Goal: Transaction & Acquisition: Purchase product/service

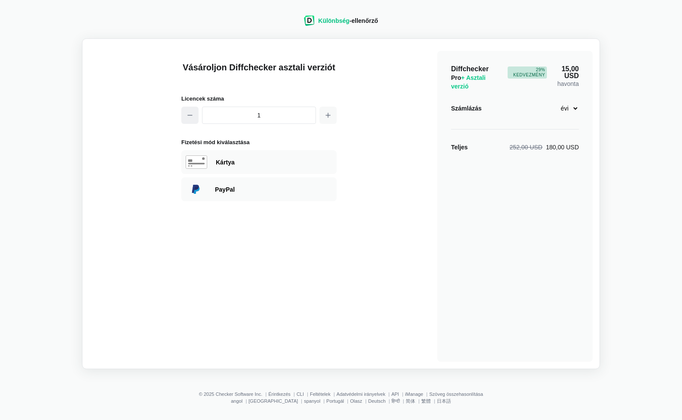
click at [194, 114] on button "button" at bounding box center [189, 115] width 17 height 17
click at [223, 166] on div "Kártya" at bounding box center [274, 162] width 117 height 9
select select "[GEOGRAPHIC_DATA]"
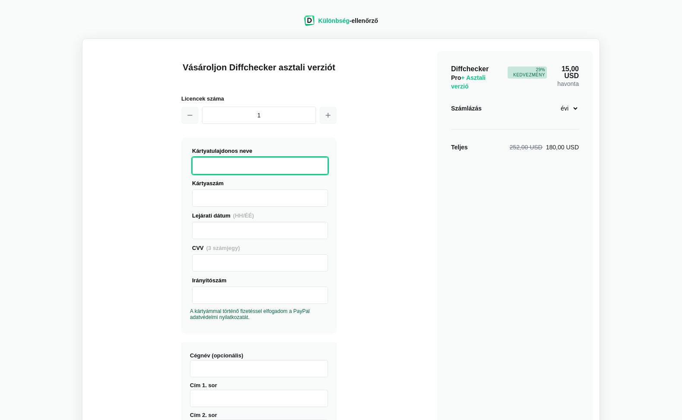
click at [574, 109] on select "havi évi" at bounding box center [565, 108] width 27 height 15
select select "desktop-monthly-21"
click at [552, 101] on select "havi évi" at bounding box center [565, 108] width 27 height 15
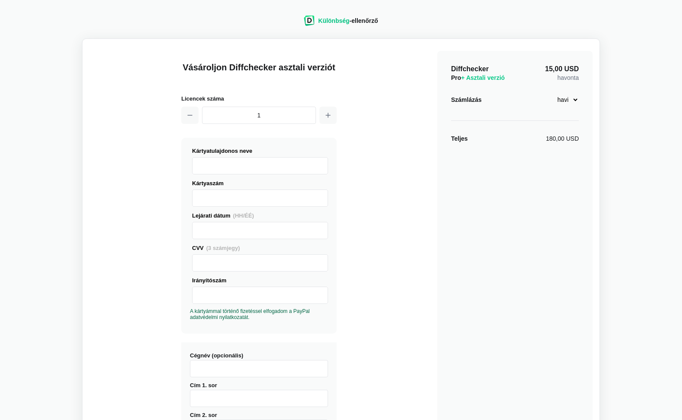
click at [330, 21] on font "Különbség" at bounding box center [333, 20] width 31 height 7
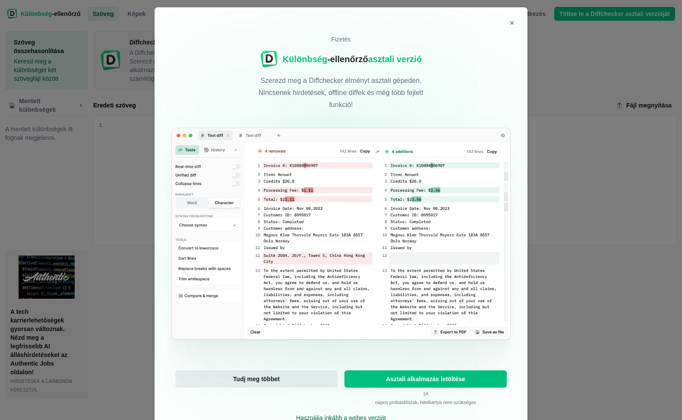
click at [273, 377] on font "Tudj meg többet" at bounding box center [256, 379] width 47 height 7
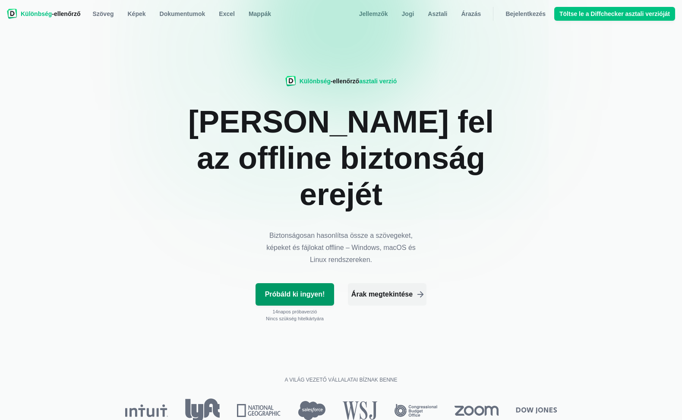
click at [315, 291] on font "Próbáld ki ingyen!" at bounding box center [295, 294] width 60 height 7
